Goal: Navigation & Orientation: Understand site structure

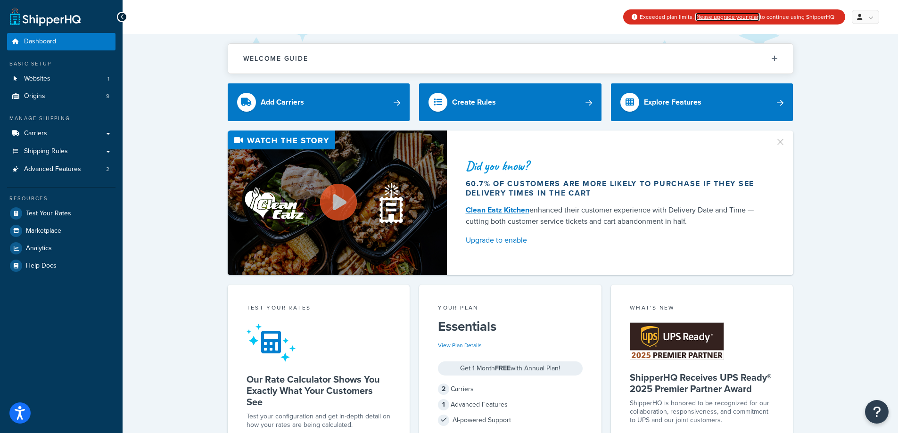
click at [726, 16] on link "Please upgrade your plan" at bounding box center [727, 17] width 65 height 8
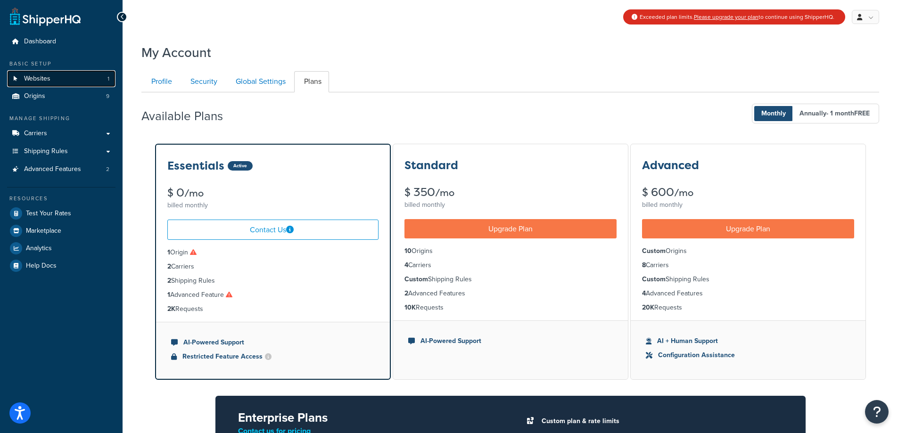
click at [52, 79] on link "Websites 1" at bounding box center [61, 78] width 108 height 17
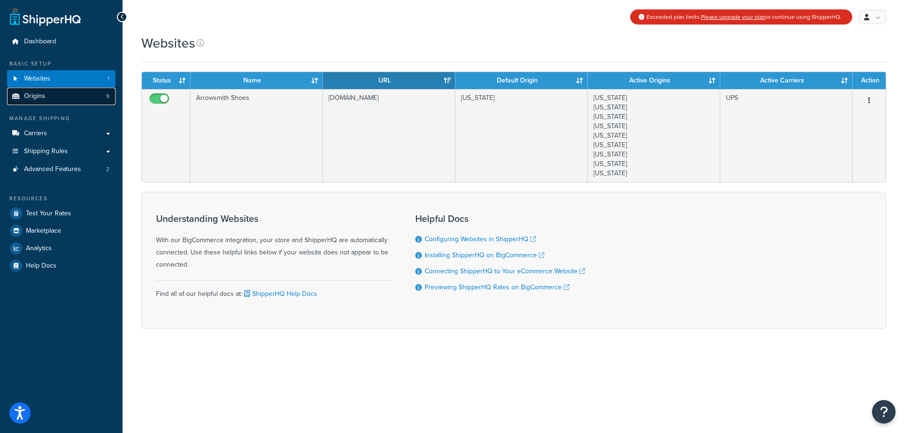
click at [76, 95] on link "Origins 9" at bounding box center [61, 96] width 108 height 17
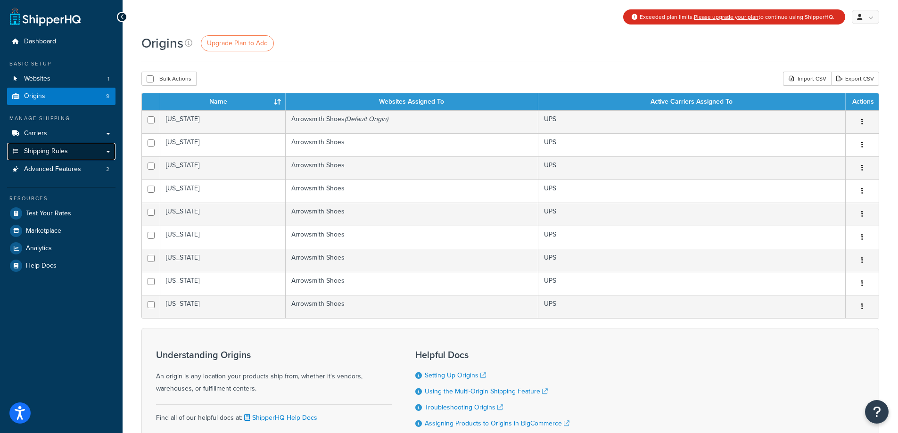
click at [66, 150] on span "Shipping Rules" at bounding box center [46, 152] width 44 height 8
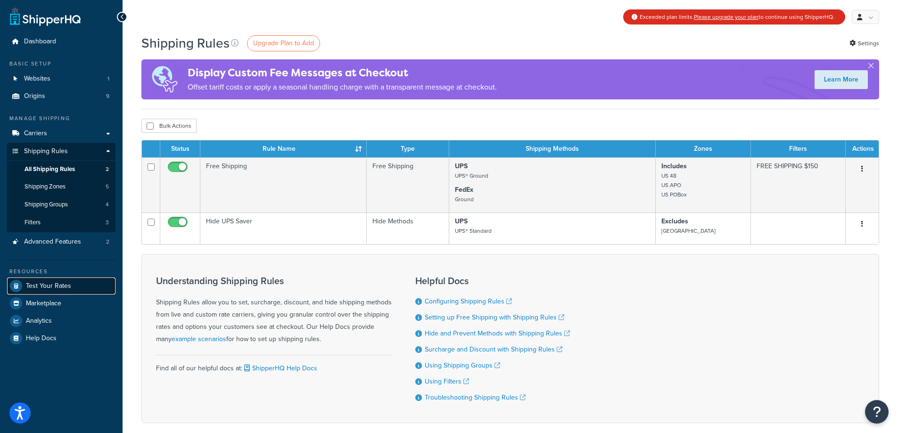
click at [63, 286] on span "Test Your Rates" at bounding box center [48, 286] width 45 height 8
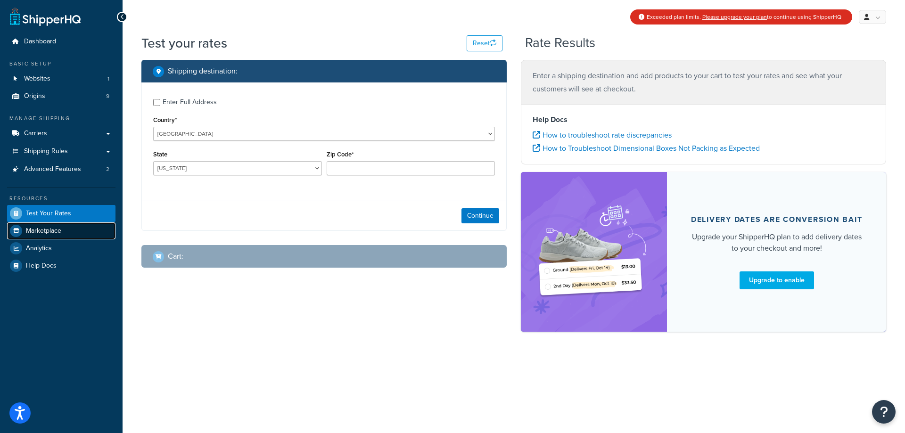
click at [65, 231] on link "Marketplace" at bounding box center [61, 230] width 108 height 17
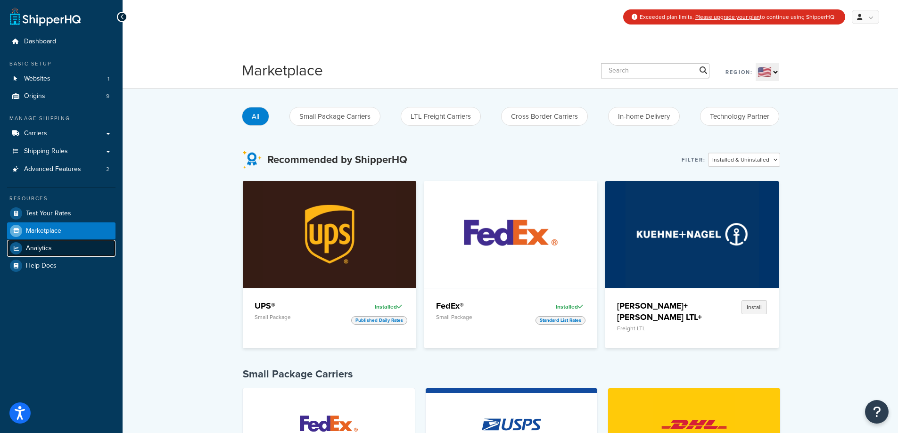
click at [60, 250] on link "Analytics" at bounding box center [61, 248] width 108 height 17
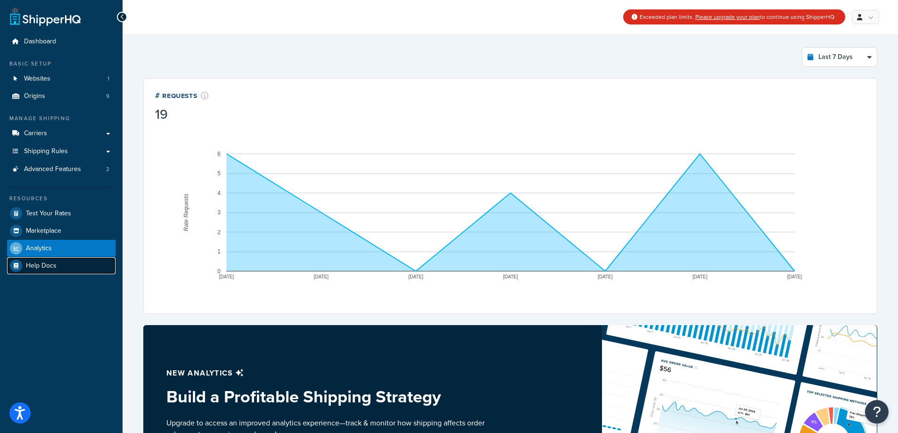
click at [56, 265] on span "Help Docs" at bounding box center [41, 266] width 31 height 8
click at [857, 58] on select "Last 24 Hours Last 7 Days Last 30 Days Last 3 Months Last 6 Months Last 12 Mont…" at bounding box center [839, 57] width 74 height 19
select select "last_6_months"
click at [802, 48] on select "Last 24 Hours Last 7 Days Last 30 Days Last 3 Months Last 6 Months Last 12 Mont…" at bounding box center [839, 57] width 74 height 19
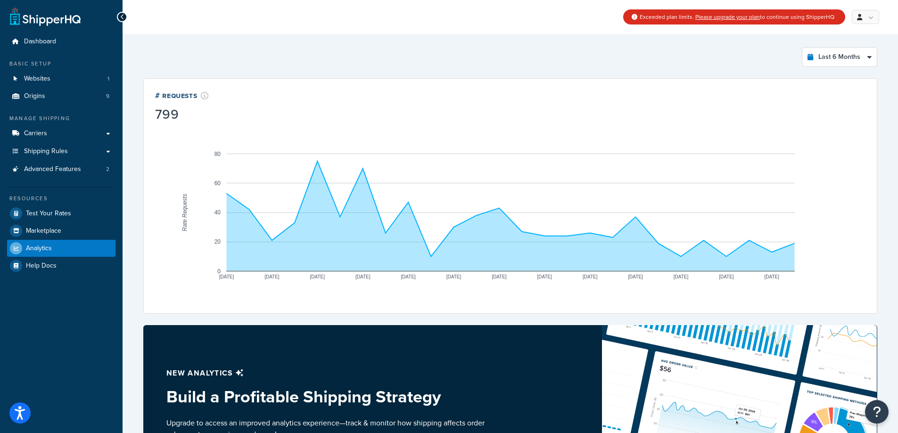
click at [121, 15] on icon at bounding box center [122, 17] width 4 height 7
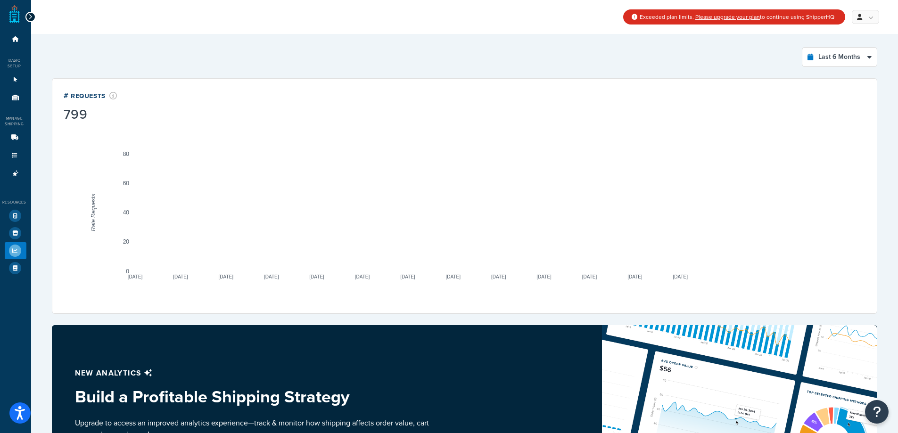
click at [28, 18] on icon at bounding box center [30, 17] width 4 height 7
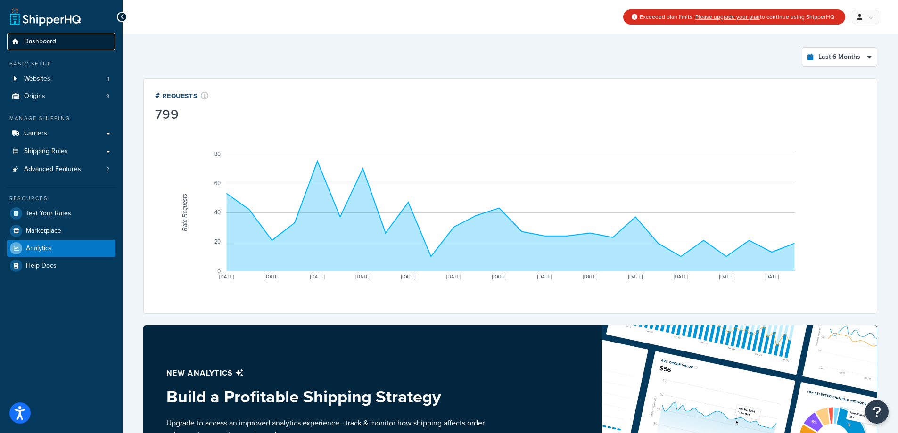
click at [46, 42] on span "Dashboard" at bounding box center [40, 42] width 32 height 8
